Goal: Information Seeking & Learning: Compare options

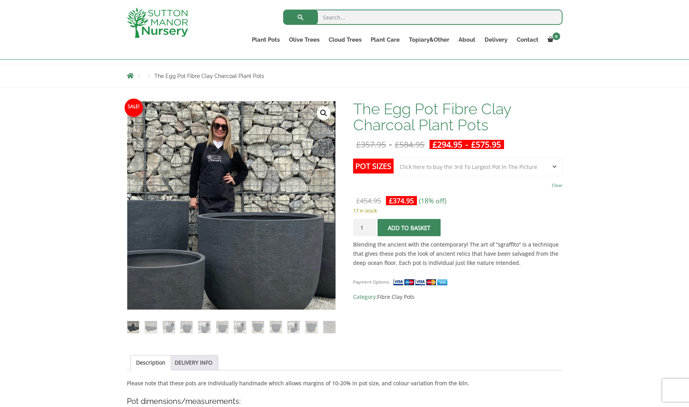
scroll to position [76, 0]
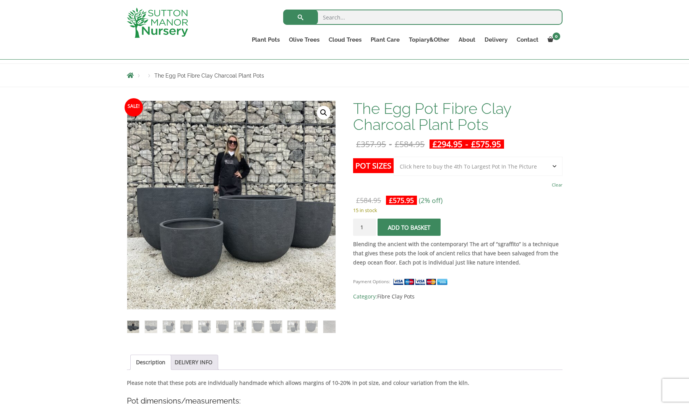
select select "Click here to buy the 4th To Largest Pot In The Picture"
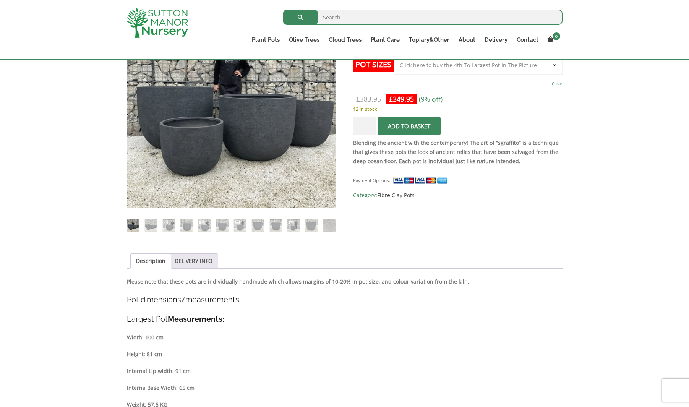
scroll to position [180, 0]
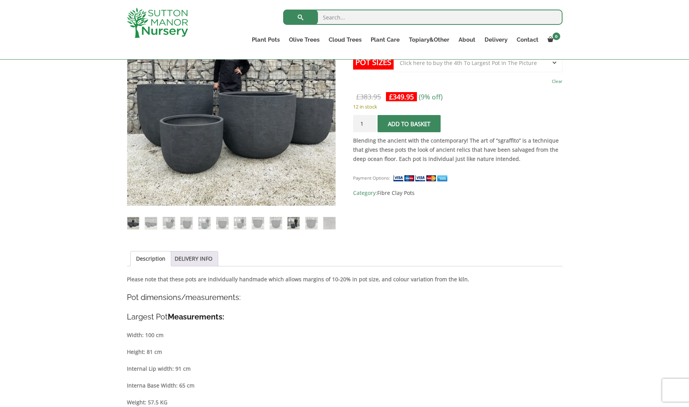
click at [293, 225] on img at bounding box center [293, 223] width 12 height 12
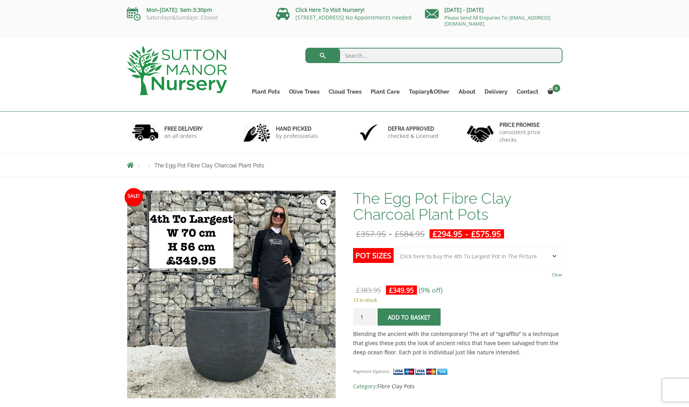
scroll to position [0, 0]
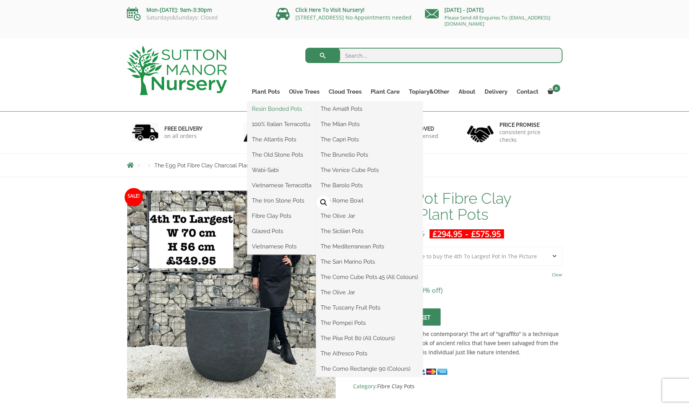
click at [275, 111] on link "Resin Bonded Pots" at bounding box center [281, 108] width 69 height 11
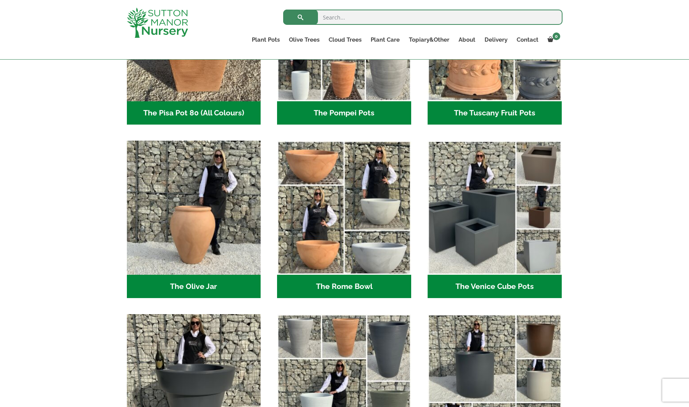
scroll to position [689, 0]
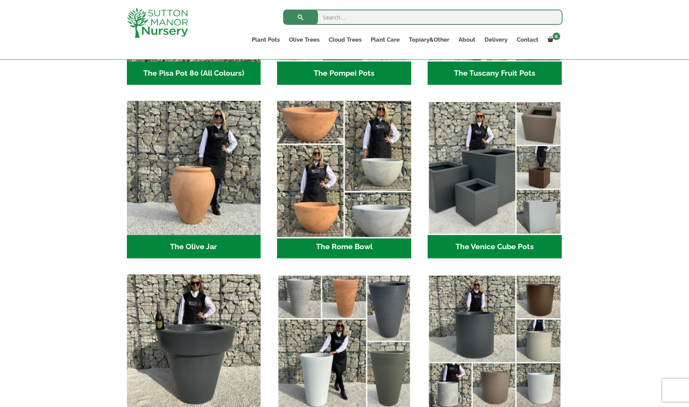
click at [364, 179] on img "Visit product category The Rome Bowl" at bounding box center [344, 168] width 141 height 141
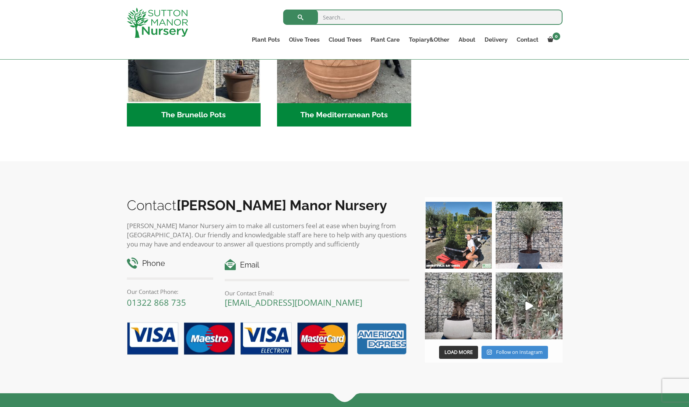
scroll to position [1168, 0]
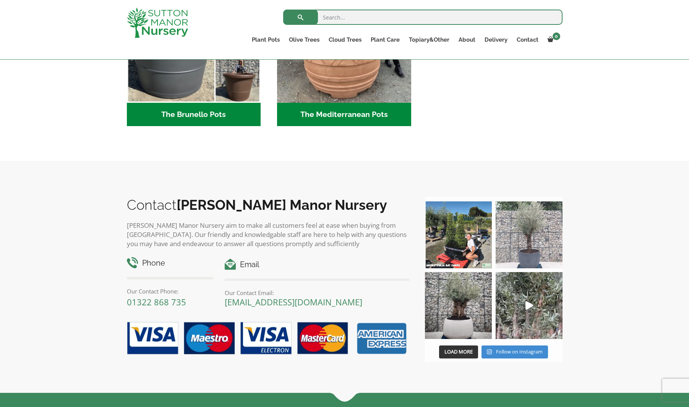
click at [522, 237] on img at bounding box center [529, 234] width 67 height 67
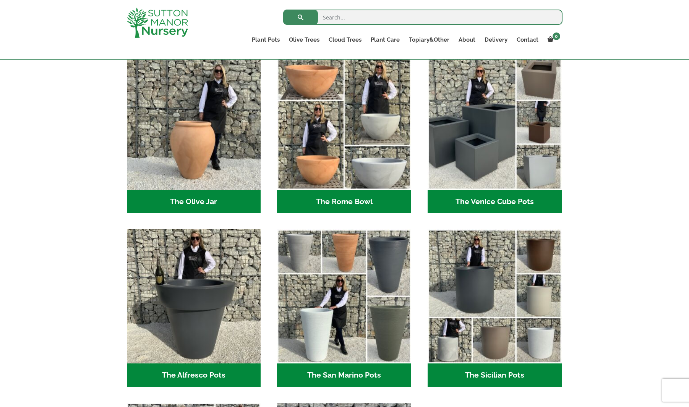
scroll to position [733, 0]
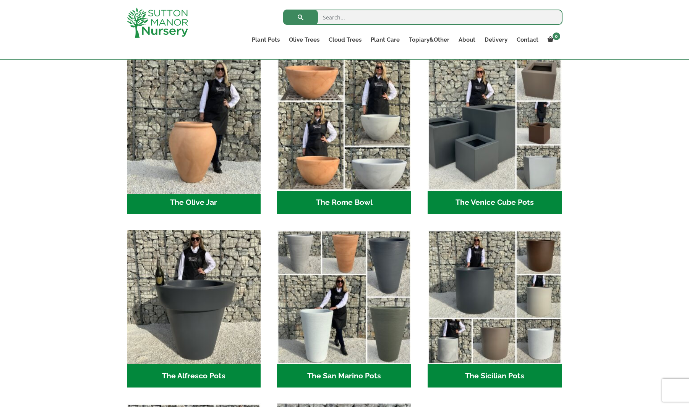
click at [211, 148] on img "Visit product category The Olive Jar" at bounding box center [193, 124] width 141 height 141
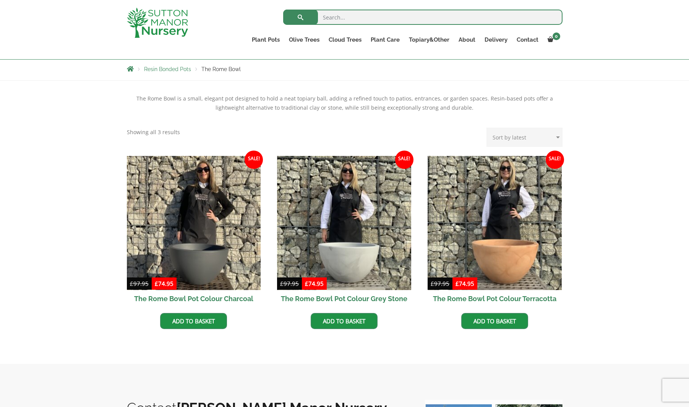
scroll to position [154, 0]
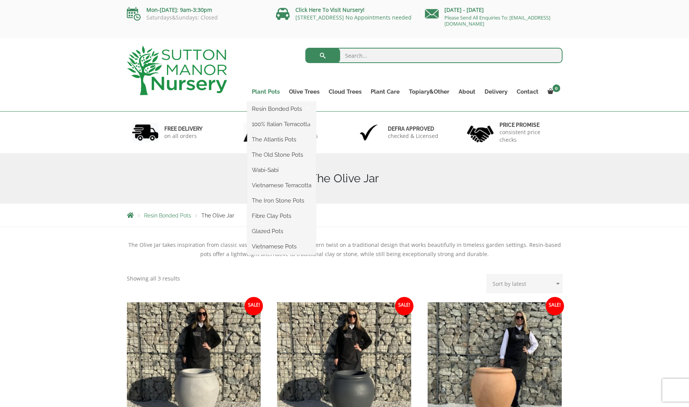
click at [270, 93] on link "Plant Pots" at bounding box center [265, 91] width 37 height 11
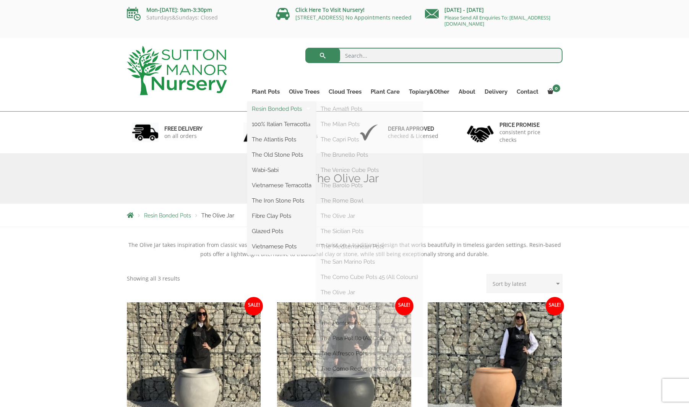
click at [269, 108] on link "Resin Bonded Pots" at bounding box center [281, 108] width 69 height 11
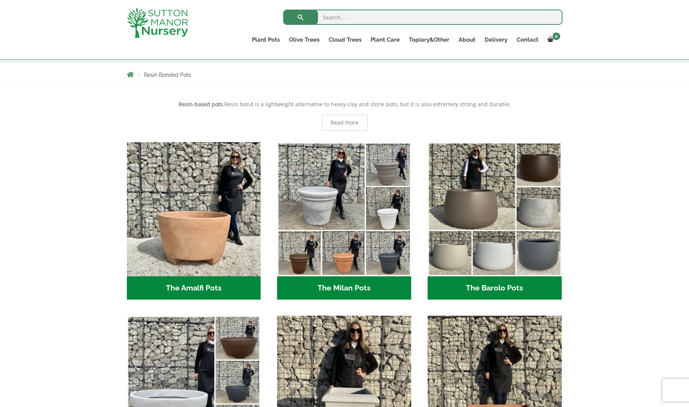
scroll to position [136, 0]
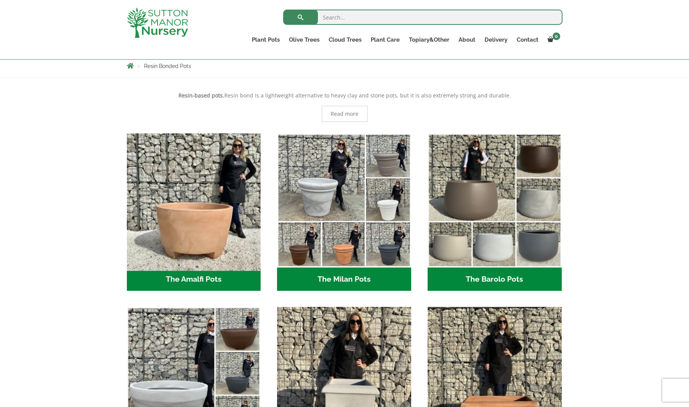
click at [166, 204] on img "Visit product category The Amalfi Pots" at bounding box center [193, 200] width 141 height 141
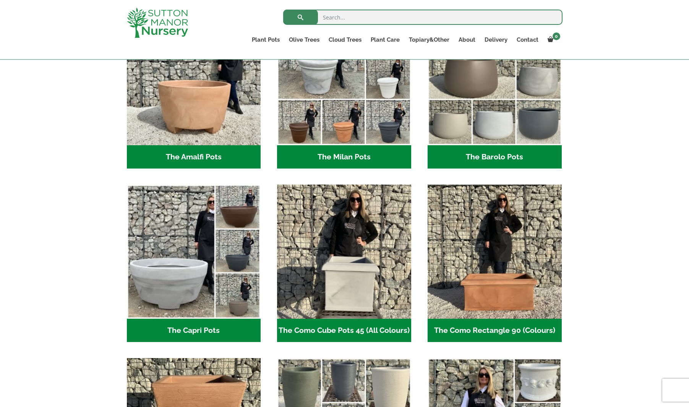
scroll to position [217, 0]
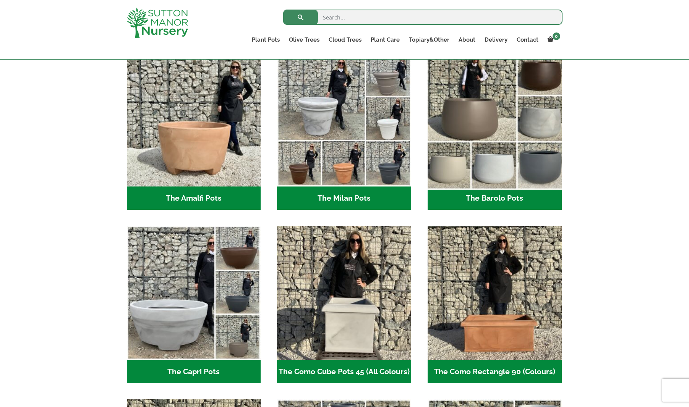
click at [433, 145] on img "Visit product category The Barolo Pots" at bounding box center [494, 119] width 141 height 141
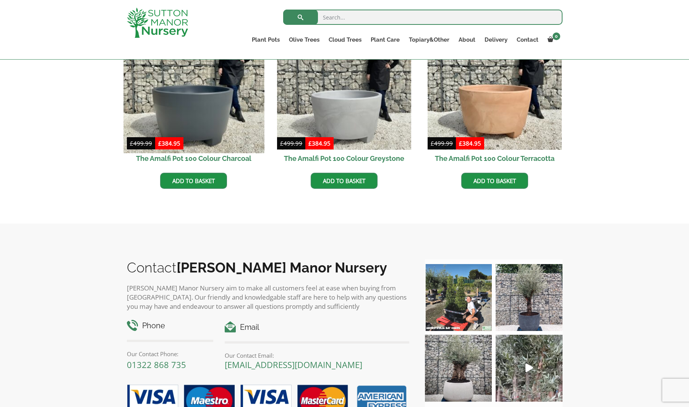
scroll to position [284, 0]
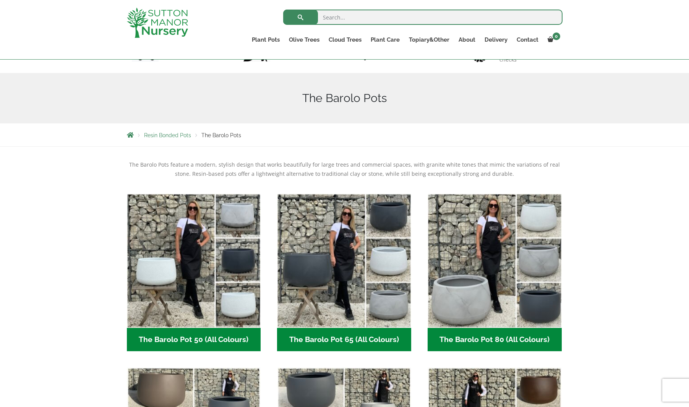
scroll to position [188, 0]
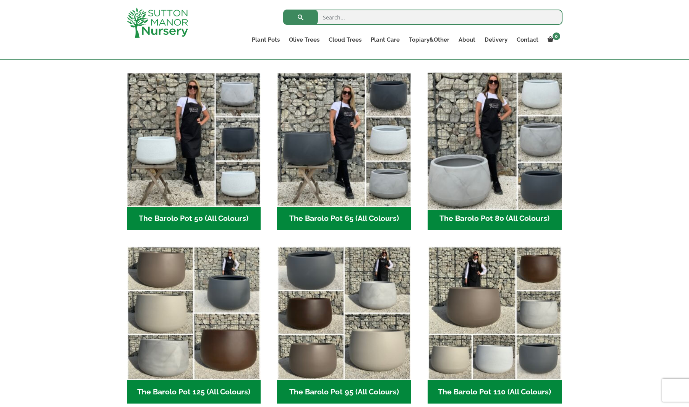
click at [493, 177] on img "Visit product category The Barolo Pot 80 (All Colours)" at bounding box center [494, 139] width 141 height 141
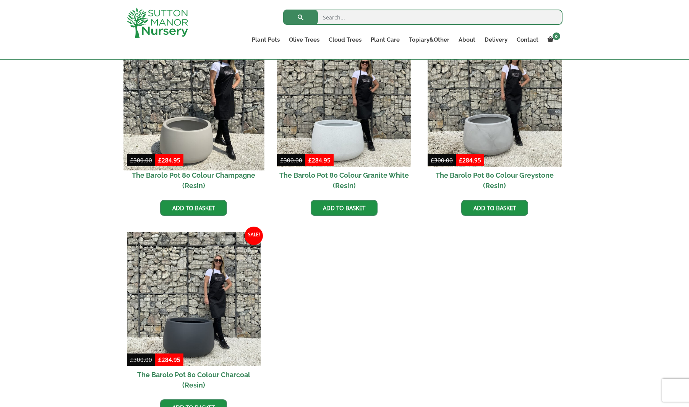
scroll to position [391, 0]
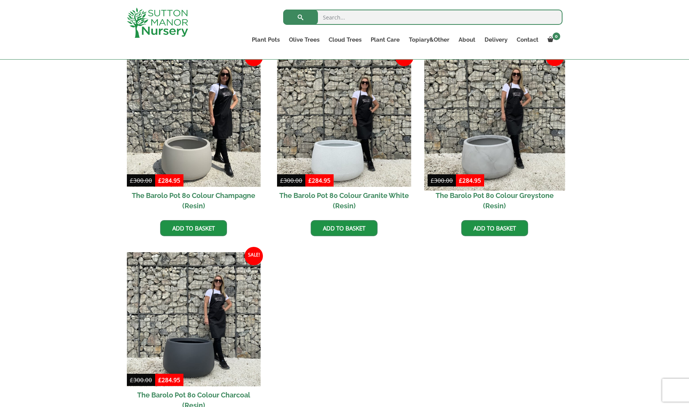
click at [514, 130] on img at bounding box center [494, 120] width 141 height 141
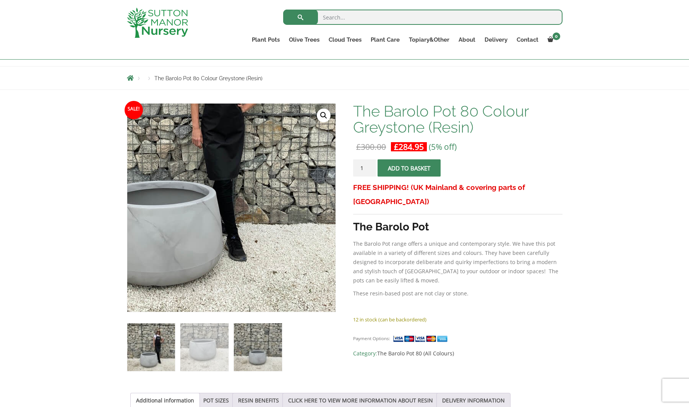
scroll to position [74, 0]
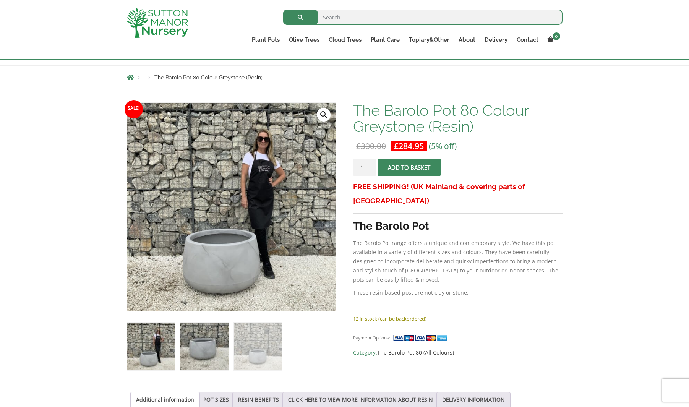
click at [206, 349] on img at bounding box center [204, 347] width 48 height 48
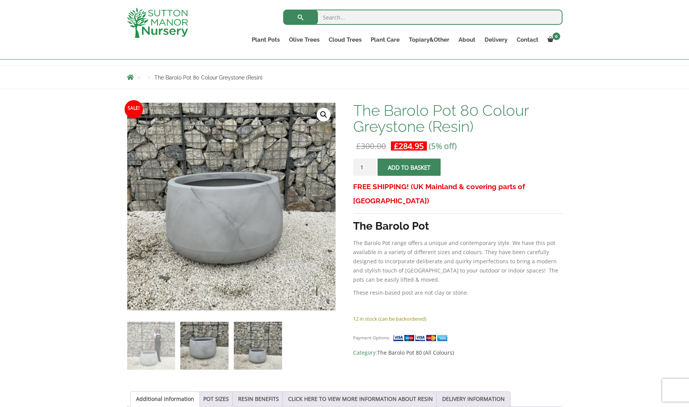
click at [254, 351] on img at bounding box center [258, 346] width 48 height 48
